Goal: Information Seeking & Learning: Learn about a topic

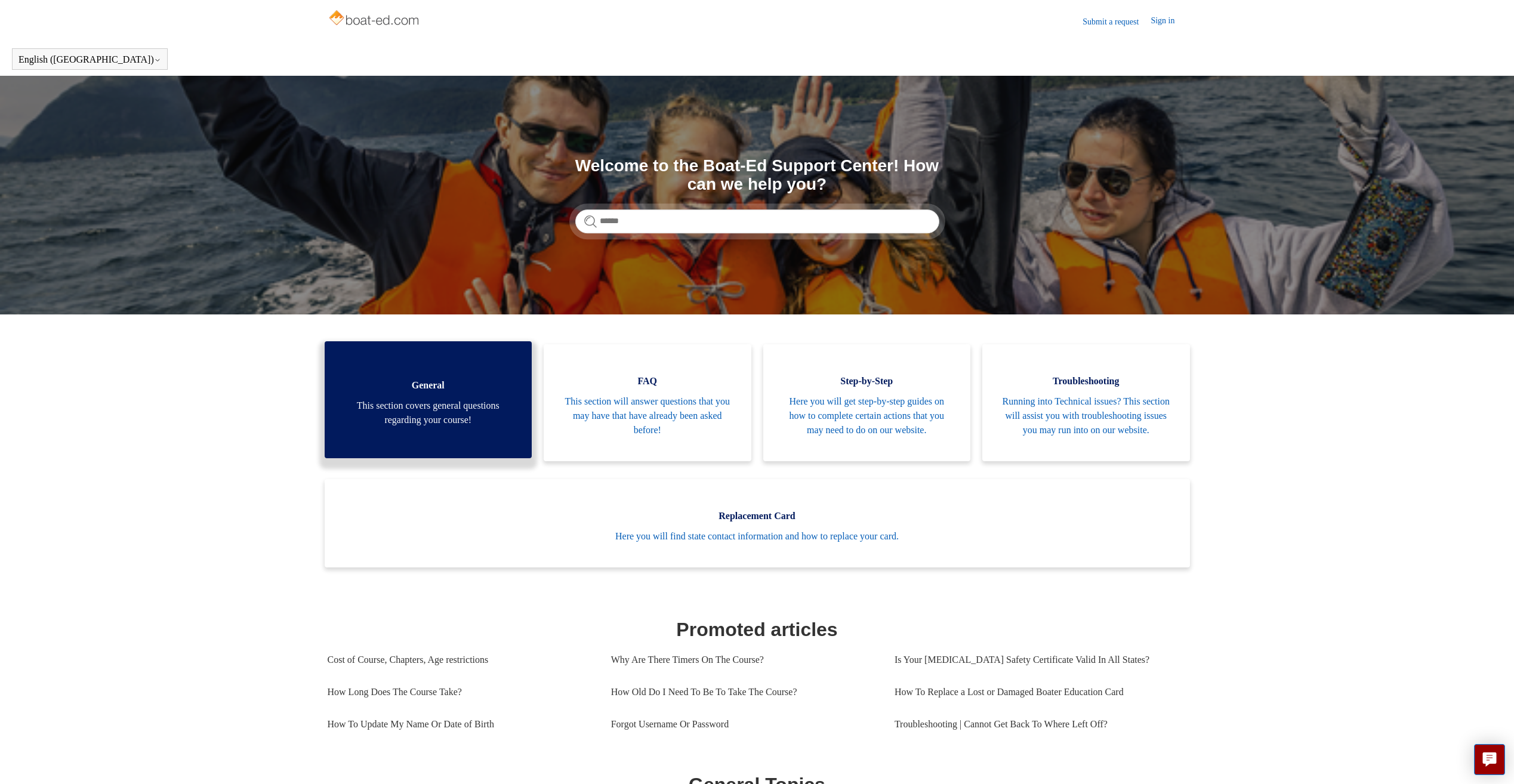
click at [437, 427] on span "This section covers general questions regarding your course!" at bounding box center [429, 413] width 172 height 29
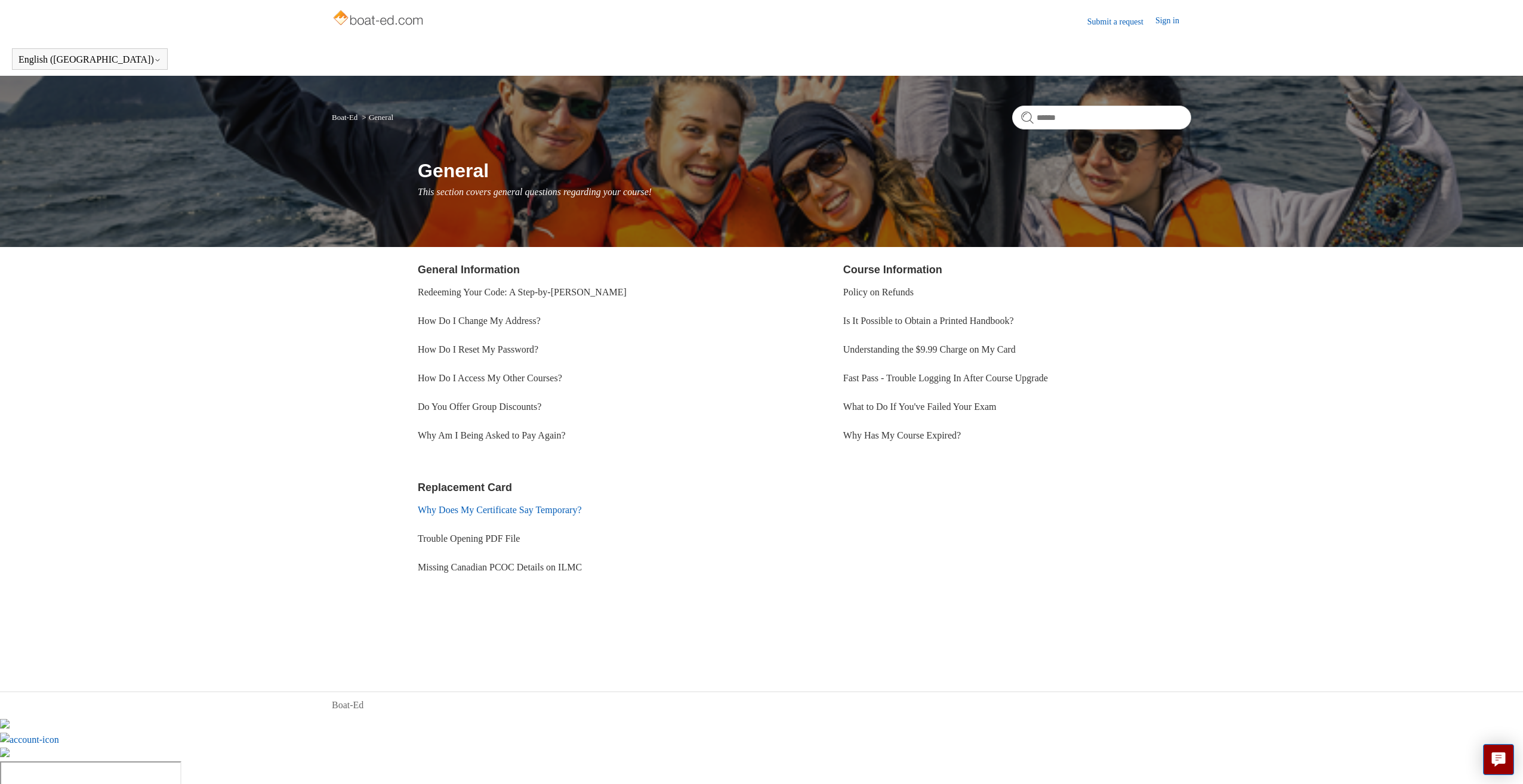
click at [537, 511] on link "Why Does My Certificate Say Temporary?" at bounding box center [499, 510] width 164 height 10
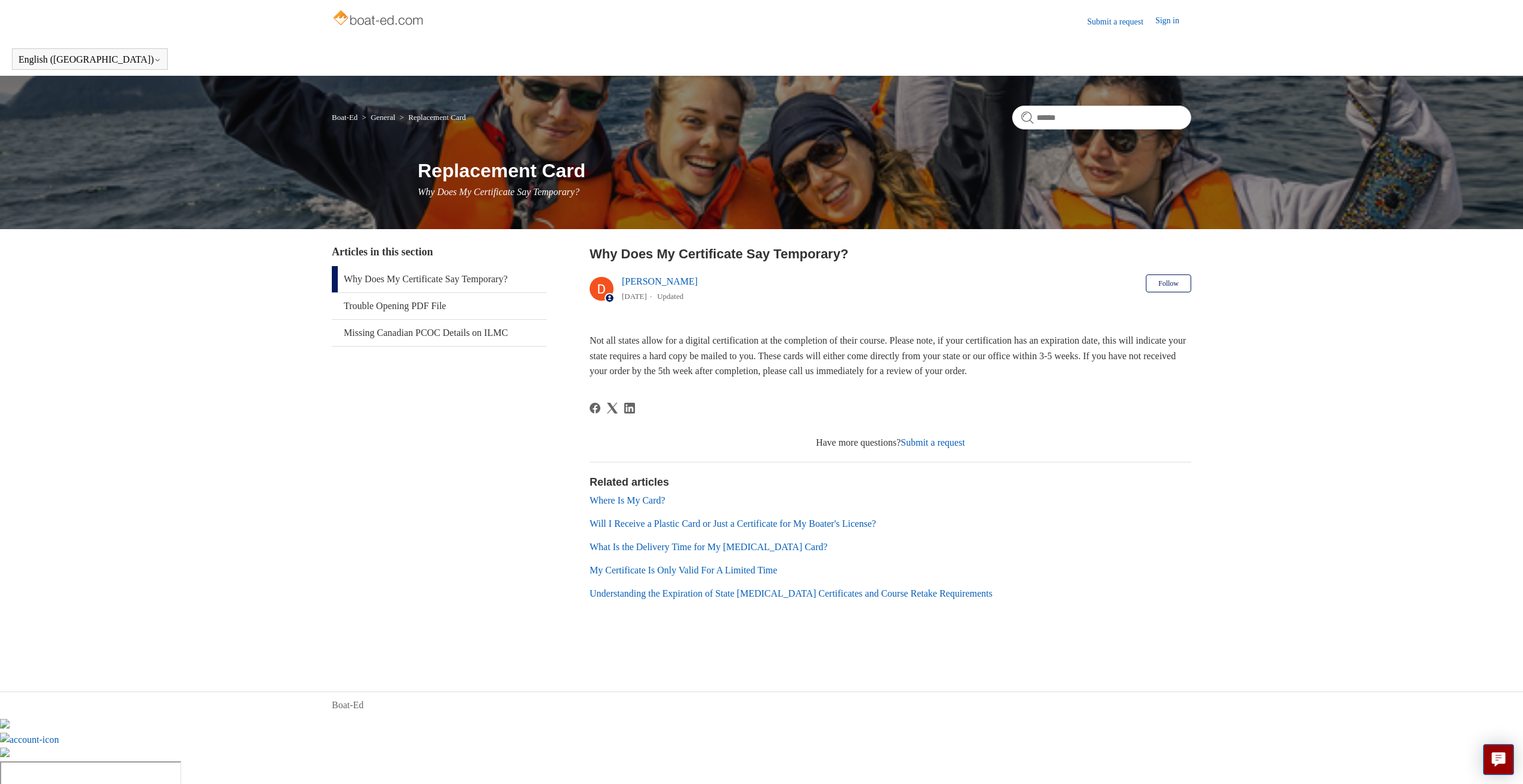
click at [689, 525] on link "Will I Receive a Plastic Card or Just a Certificate for My Boater's License?" at bounding box center [732, 523] width 286 height 10
